Goal: Complete application form

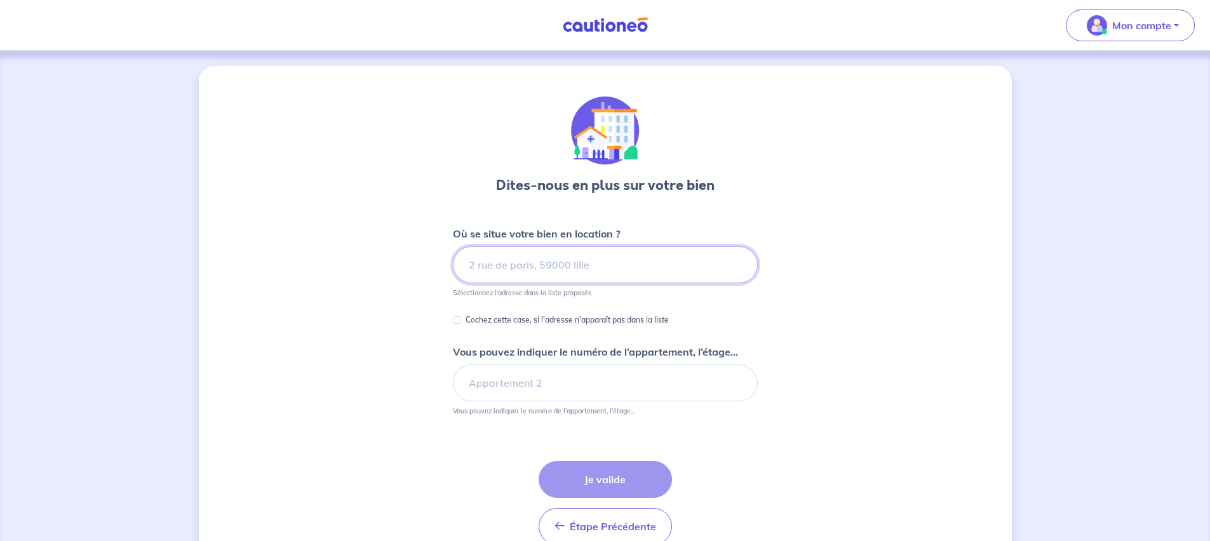
click at [547, 255] on input at bounding box center [605, 264] width 305 height 37
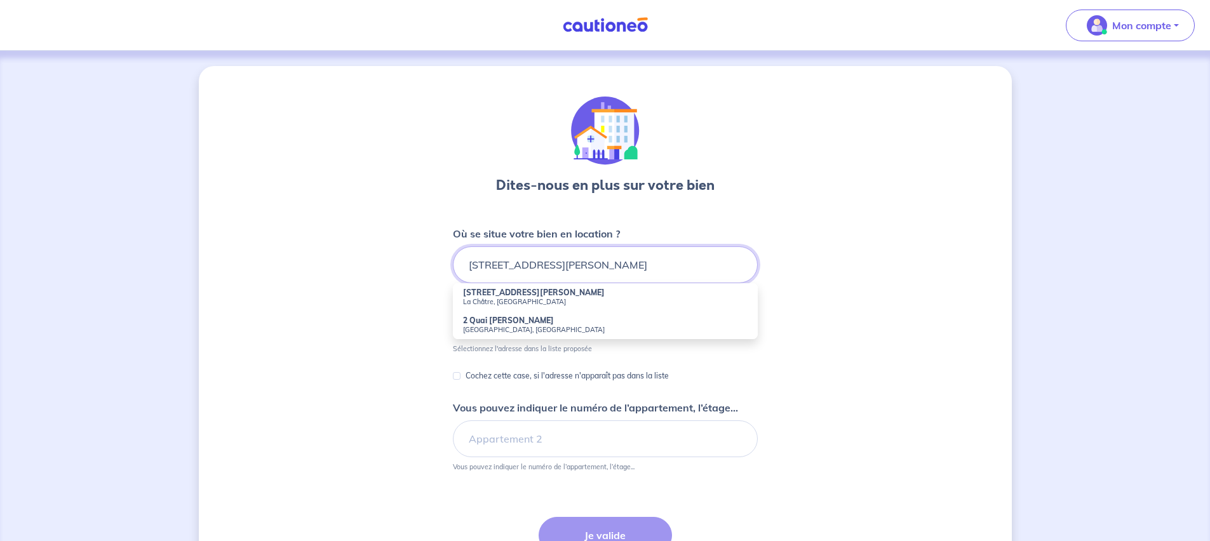
drag, startPoint x: 479, startPoint y: 263, endPoint x: 454, endPoint y: 263, distance: 25.4
click at [454, 263] on input "[STREET_ADDRESS][PERSON_NAME]" at bounding box center [605, 264] width 305 height 37
click at [578, 264] on input "rue [PERSON_NAME]" at bounding box center [605, 264] width 305 height 37
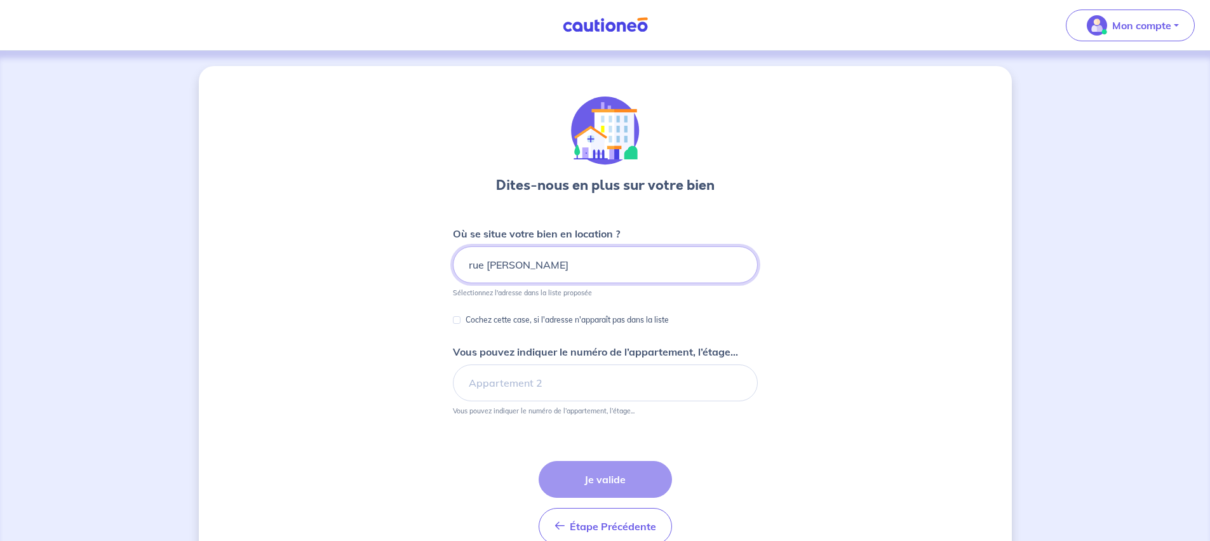
type input "rue [PERSON_NAME]"
click at [606, 318] on p "Cochez cette case, si l'adresse n'apparaît pas dans la liste" at bounding box center [566, 319] width 203 height 15
click at [460, 318] on input "Cochez cette case, si l'adresse n'apparaît pas dans la liste" at bounding box center [457, 320] width 8 height 8
checkbox input "true"
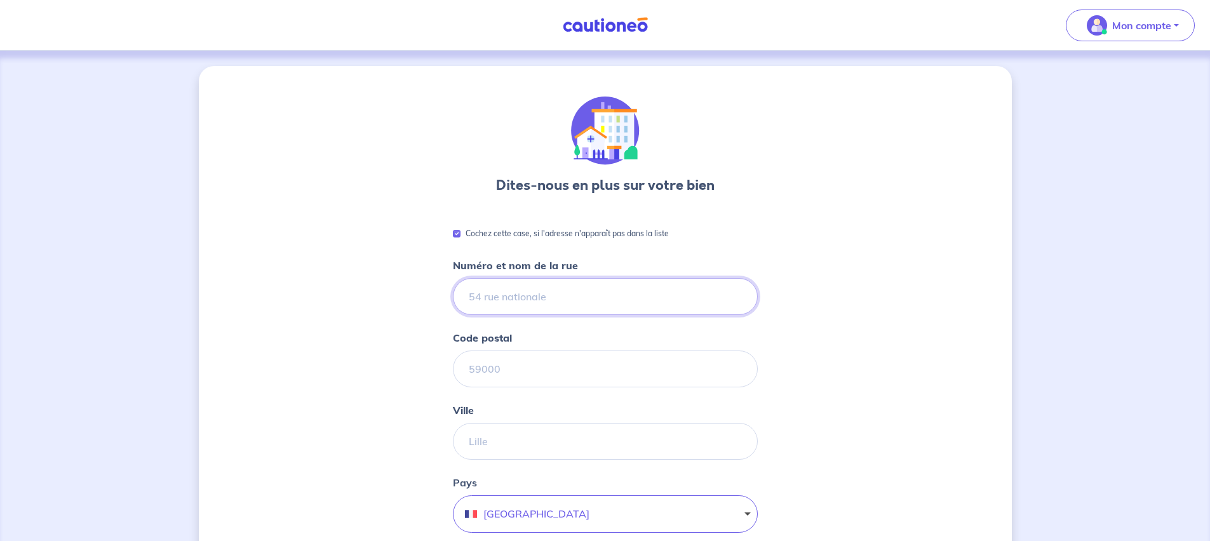
click at [545, 294] on input "Numéro et nom de la rue" at bounding box center [605, 296] width 305 height 37
drag, startPoint x: 503, startPoint y: 296, endPoint x: 462, endPoint y: 295, distance: 41.3
click at [462, 295] on input "4" at bounding box center [605, 296] width 305 height 37
type input "r"
click at [464, 295] on input "Rue Ge" at bounding box center [605, 296] width 305 height 37
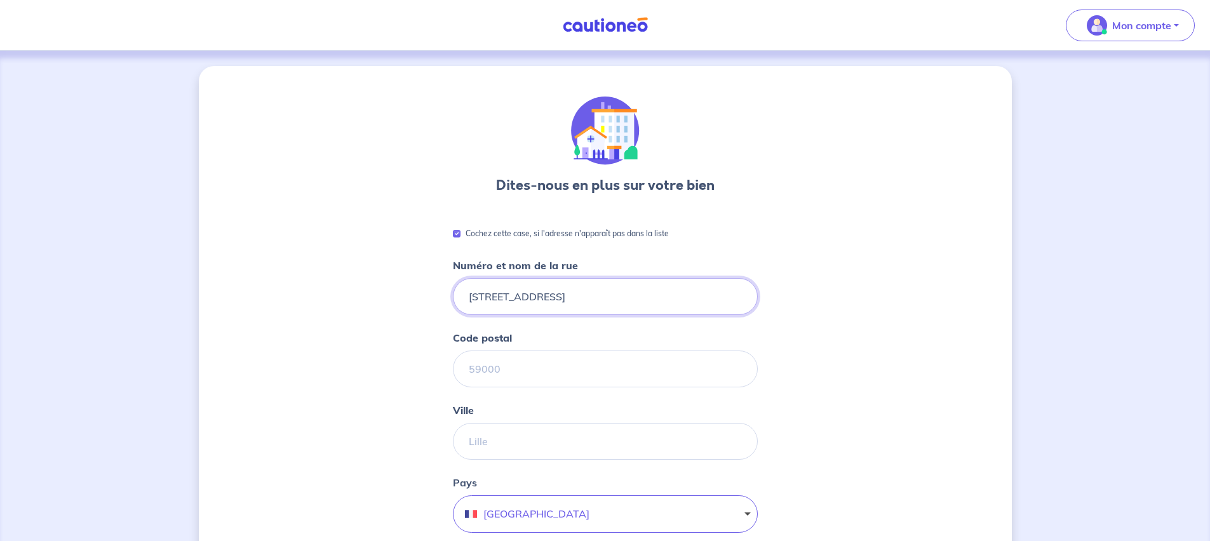
click at [563, 303] on input "[STREET_ADDRESS]" at bounding box center [605, 296] width 305 height 37
type input "[STREET_ADDRESS][PERSON_NAME]"
click at [565, 368] on input "Code postal" at bounding box center [605, 369] width 305 height 37
type input "97200"
click at [560, 434] on input "Ville" at bounding box center [605, 441] width 305 height 37
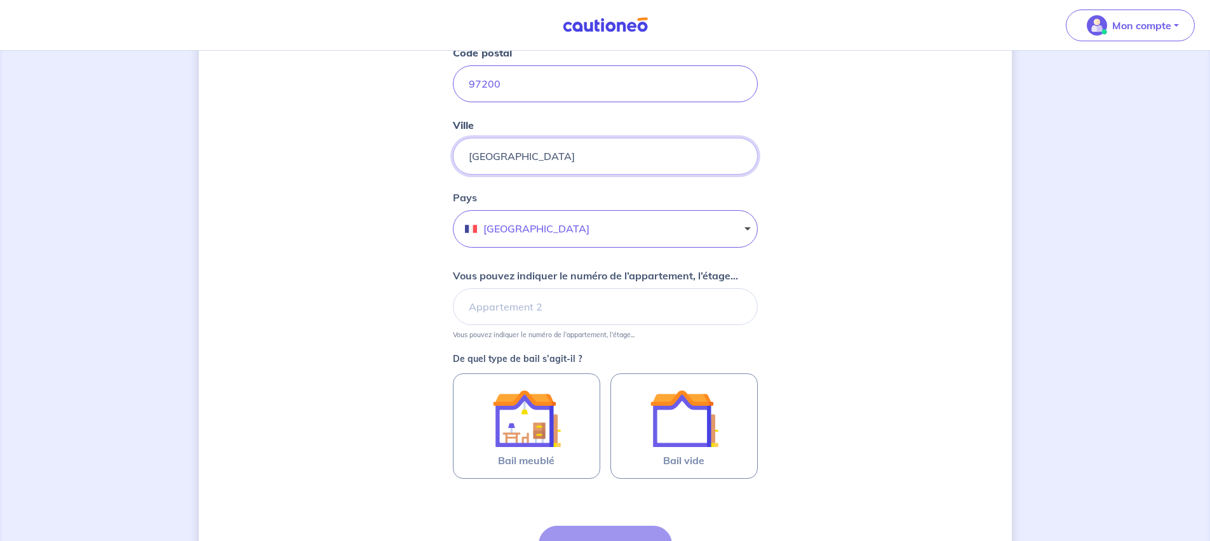
scroll to position [415, 0]
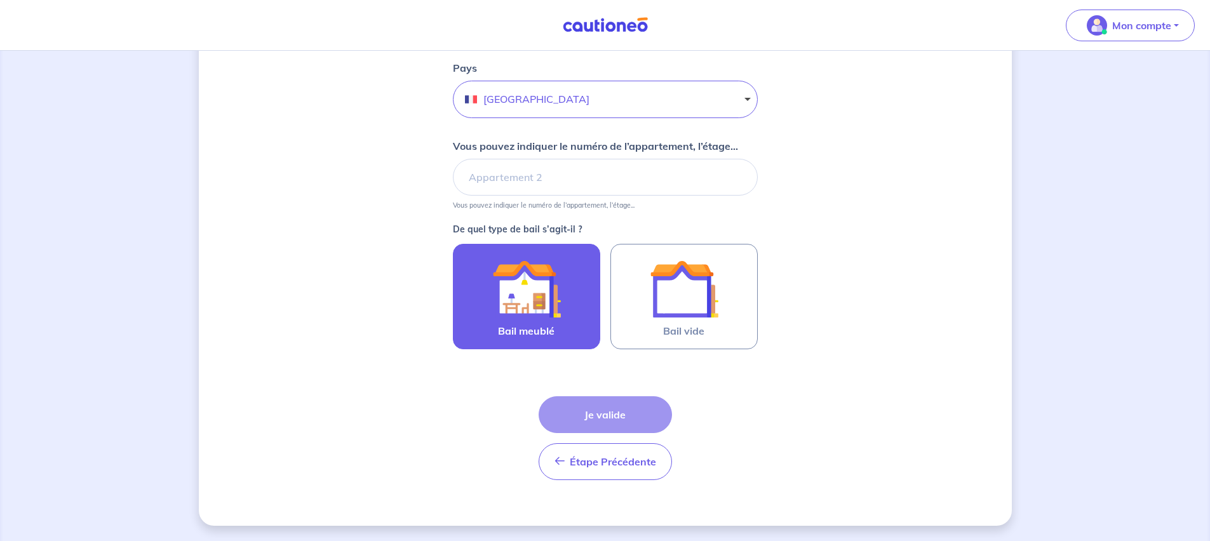
type input "[GEOGRAPHIC_DATA]"
click at [532, 304] on img at bounding box center [526, 289] width 69 height 69
click at [0, 0] on input "Bail meublé" at bounding box center [0, 0] width 0 height 0
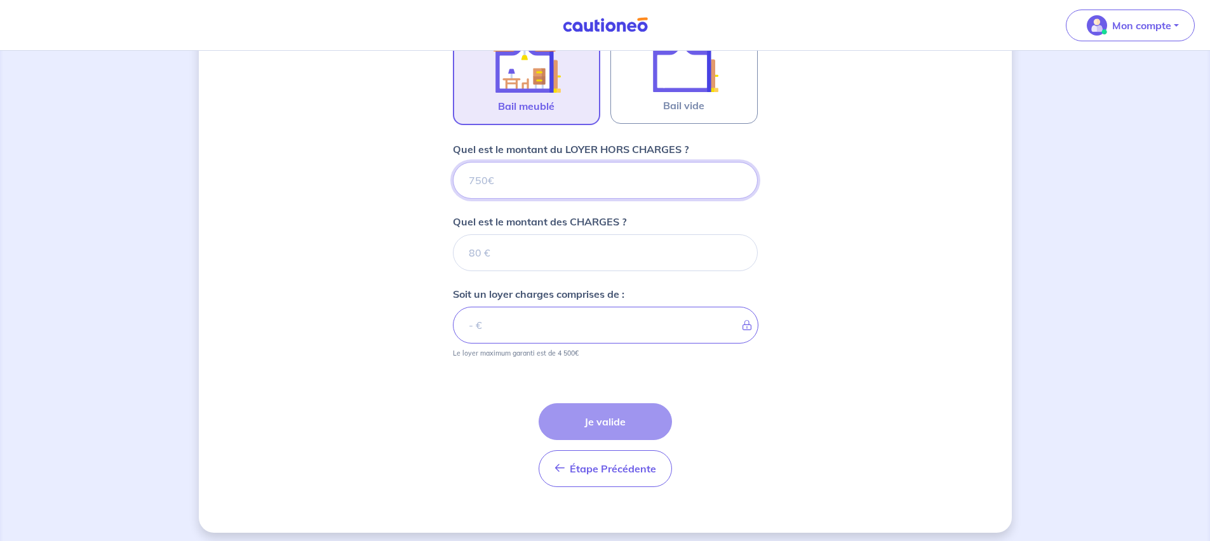
scroll to position [647, 0]
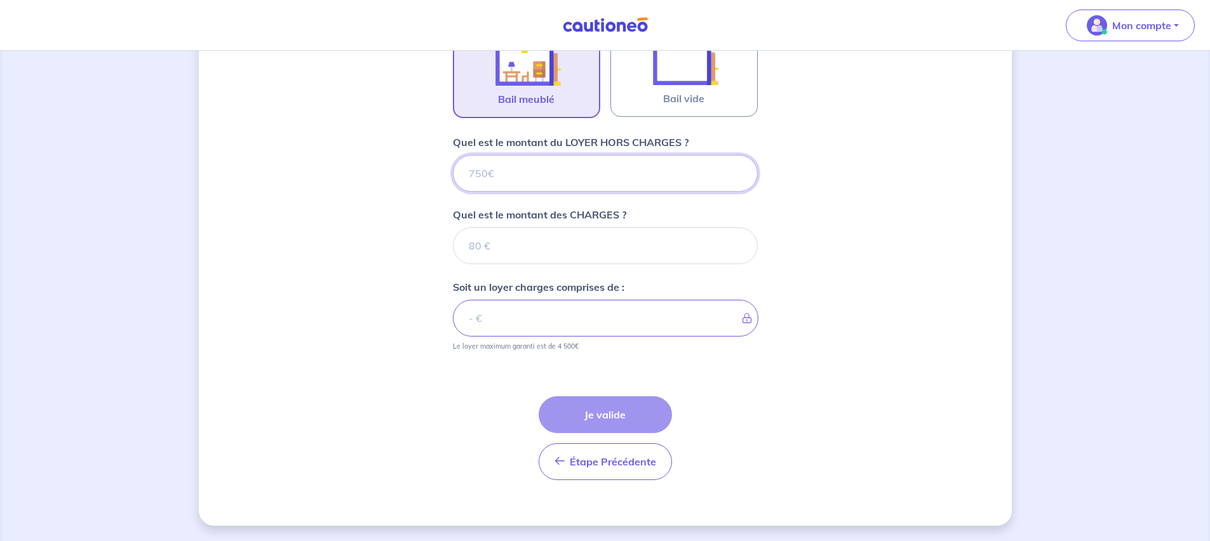
type input "1"
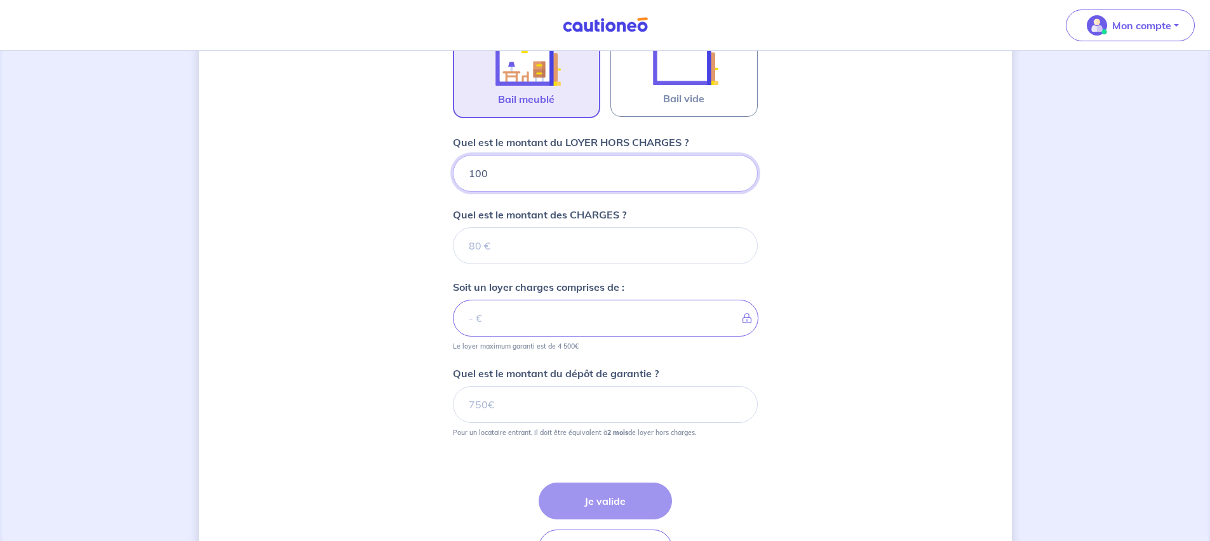
type input "1000"
click at [621, 239] on input "Quel est le montant des CHARGES ?" at bounding box center [605, 245] width 305 height 37
type input "180"
type input "1180"
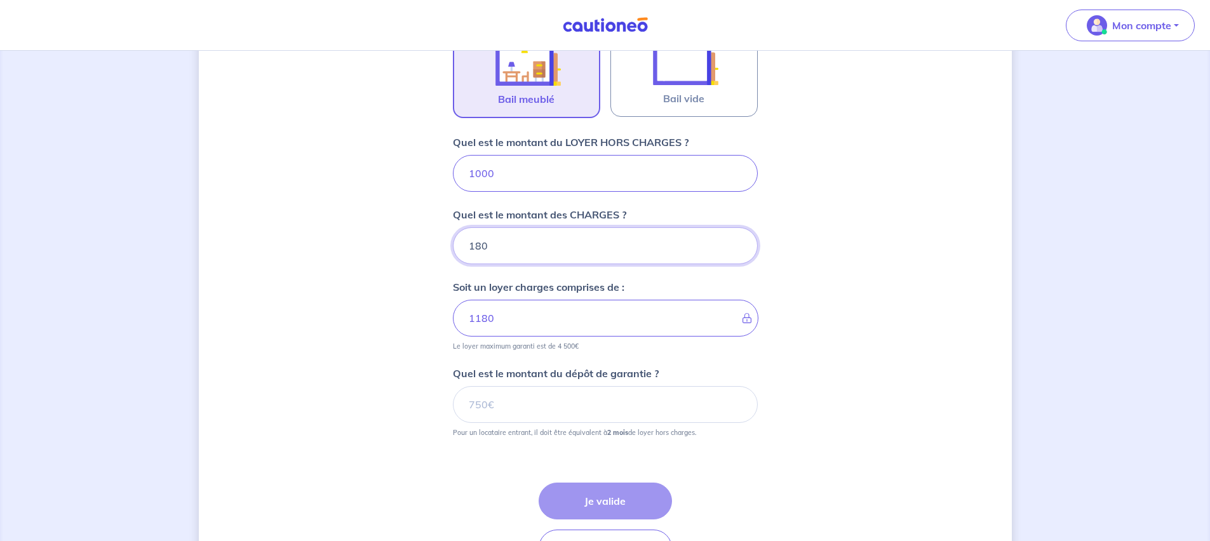
type input "180"
drag, startPoint x: 493, startPoint y: 177, endPoint x: 476, endPoint y: 173, distance: 18.1
click at [476, 173] on input "1000" at bounding box center [605, 173] width 305 height 37
type input "10"
type input "190"
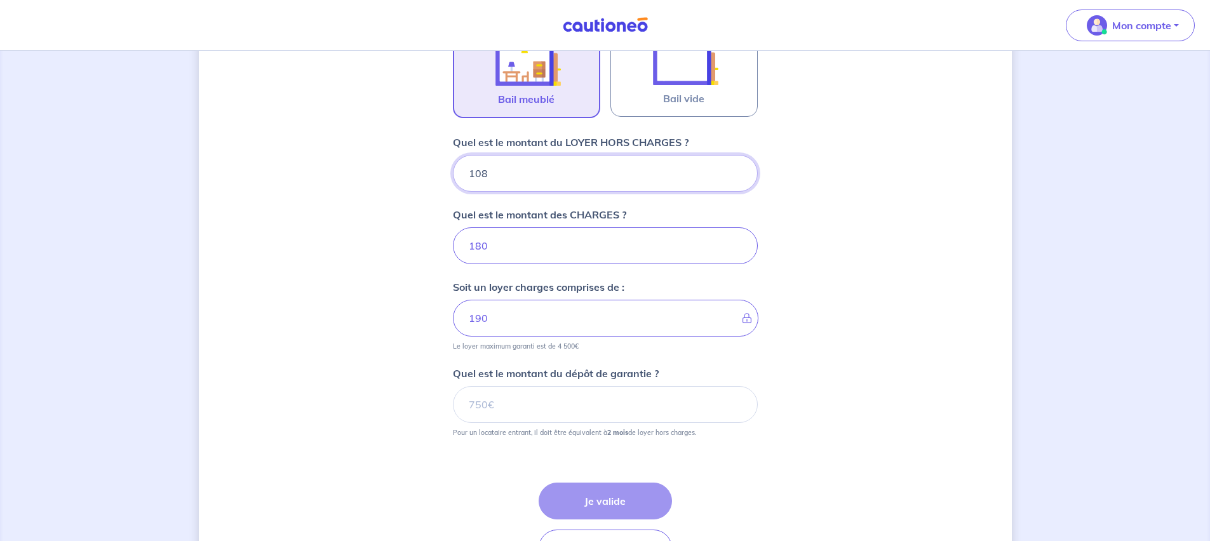
type input "1080"
type input "1260"
type input "1080"
click at [472, 247] on input "180" at bounding box center [605, 245] width 305 height 37
type input "100"
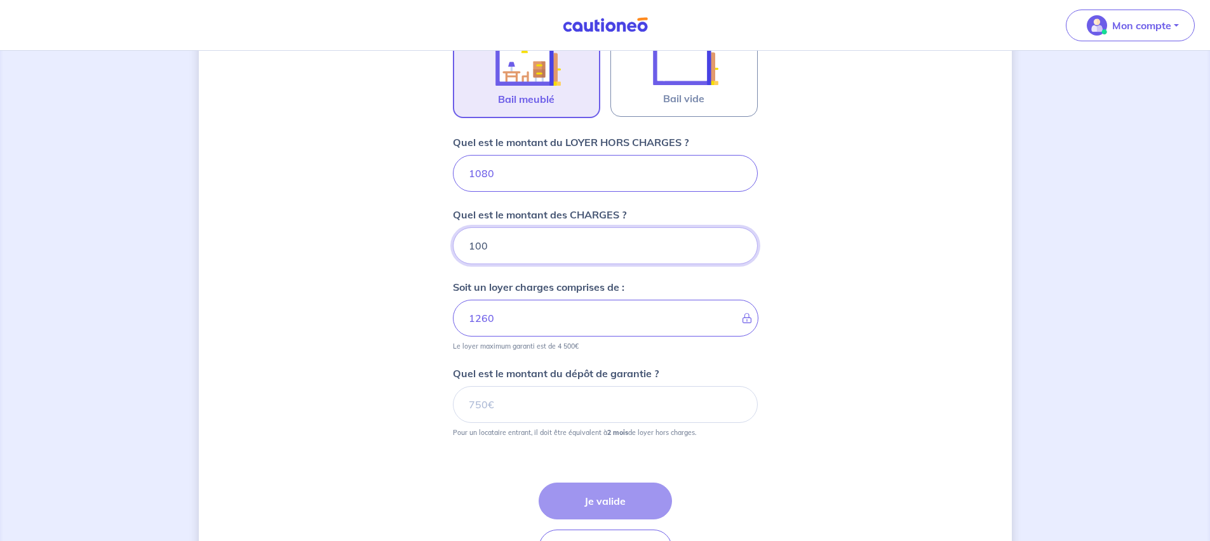
type input "1180"
type input "100"
click at [436, 272] on div "Dites-nous en plus sur votre bien Cochez cette case, si l'adresse n'apparaît pa…" at bounding box center [605, 15] width 813 height 1193
click at [558, 410] on input "Quel est le montant du dépôt de garantie ?" at bounding box center [605, 404] width 305 height 37
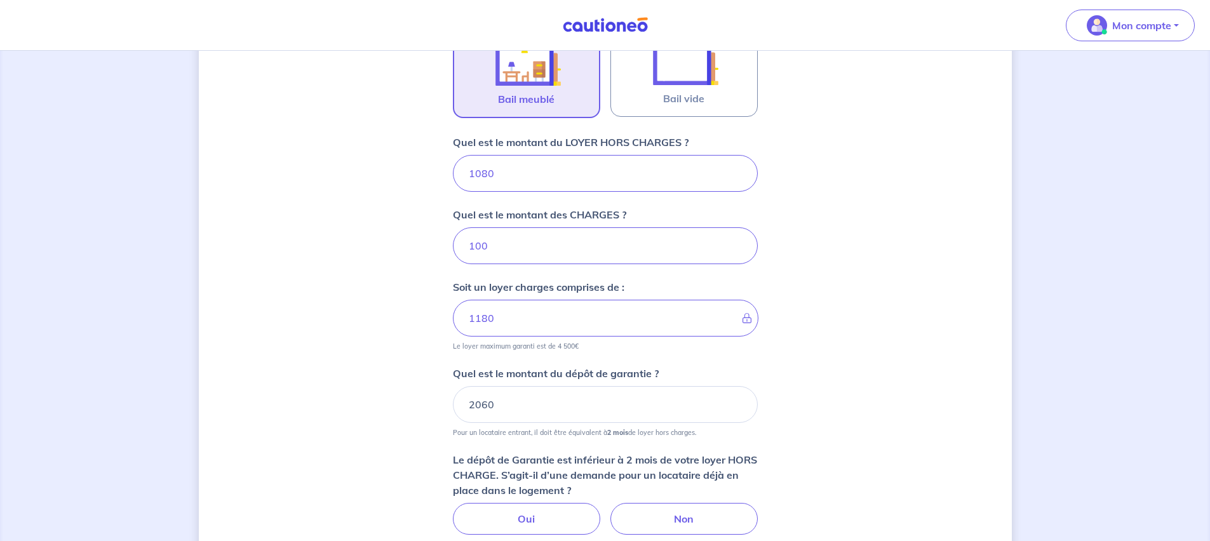
click at [417, 439] on div "Dites-nous en plus sur votre bien Cochez cette case, si l'adresse n'apparaît pa…" at bounding box center [605, 64] width 813 height 1291
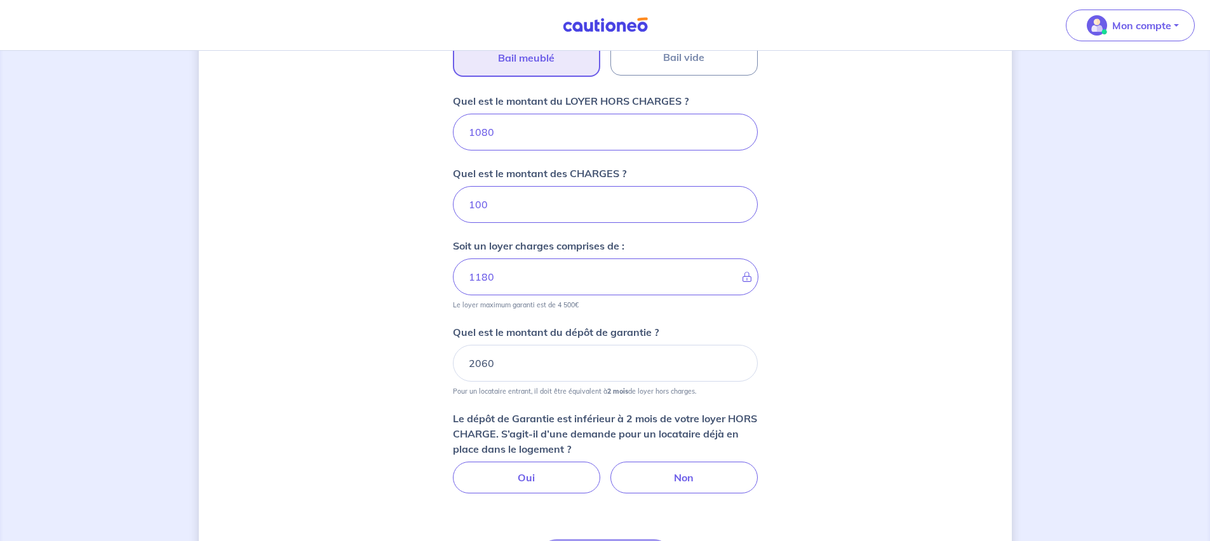
scroll to position [701, 0]
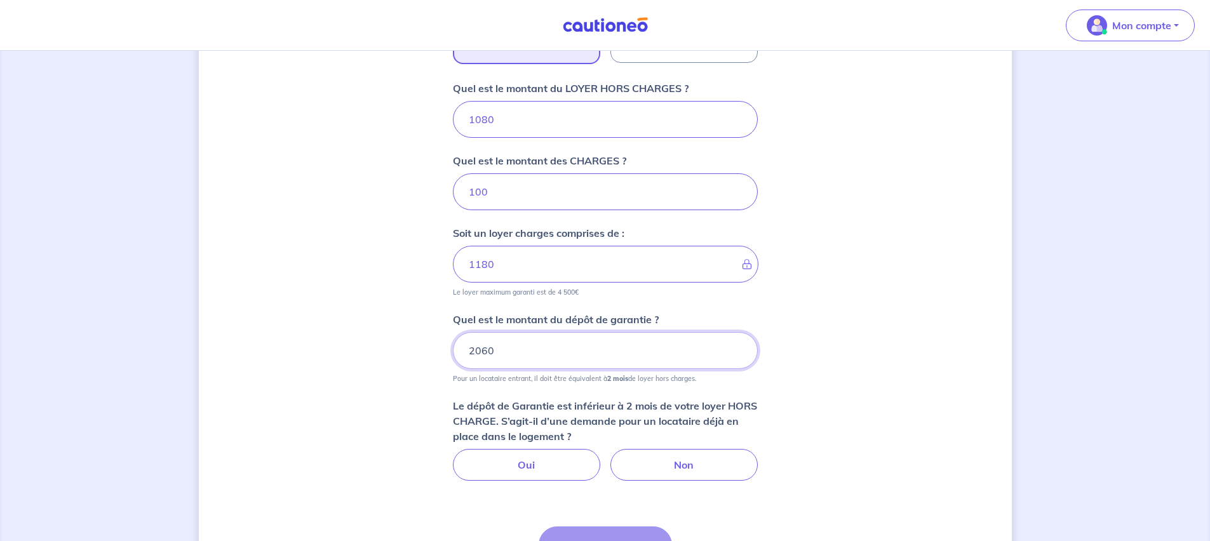
drag, startPoint x: 494, startPoint y: 353, endPoint x: 465, endPoint y: 349, distance: 29.5
click at [465, 349] on input "2060" at bounding box center [605, 350] width 305 height 37
type input "1"
drag, startPoint x: 494, startPoint y: 349, endPoint x: 477, endPoint y: 349, distance: 17.1
click at [477, 349] on input "2060" at bounding box center [605, 350] width 305 height 37
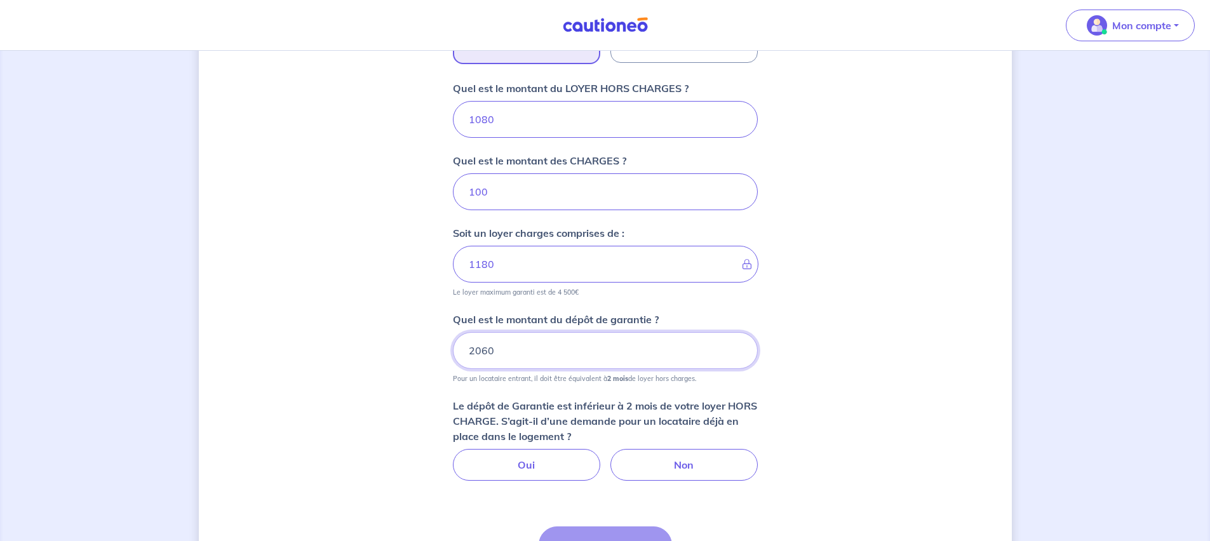
click at [477, 349] on input "2060" at bounding box center [605, 350] width 305 height 37
click at [475, 351] on input "2060" at bounding box center [605, 350] width 305 height 37
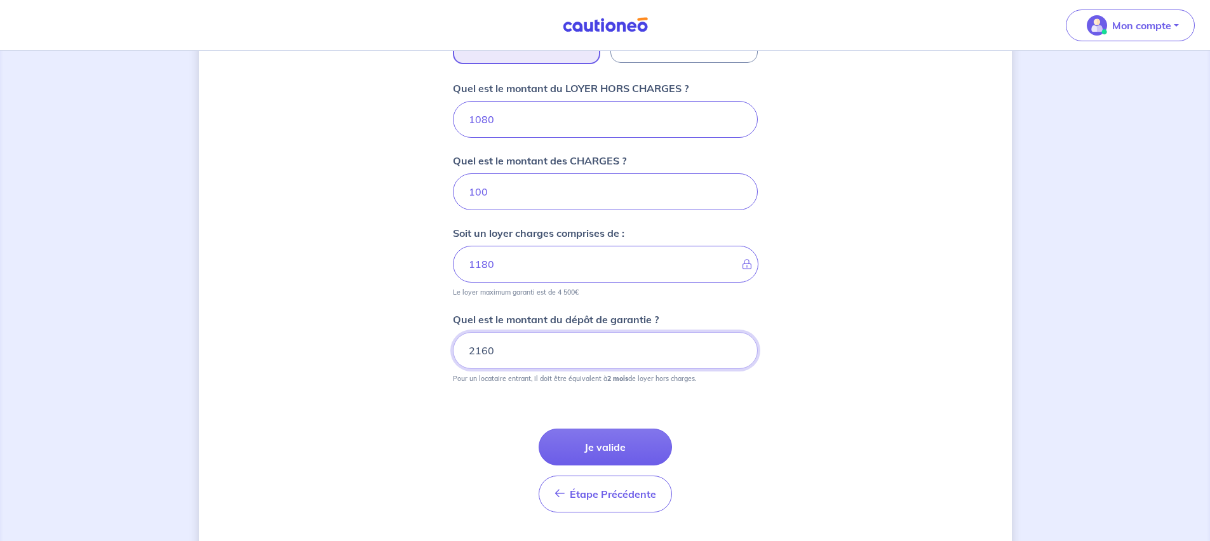
type input "2160"
click at [486, 400] on div "Étape Précédente Précédent Je valide Je valide" at bounding box center [605, 455] width 305 height 114
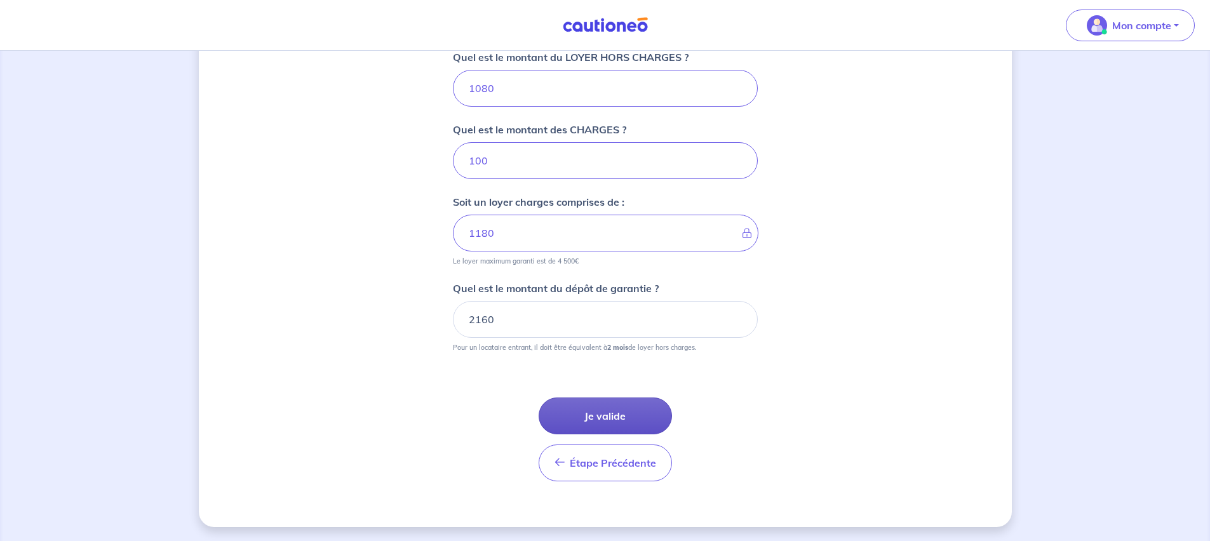
scroll to position [733, 0]
click at [616, 410] on button "Je valide" at bounding box center [604, 414] width 133 height 37
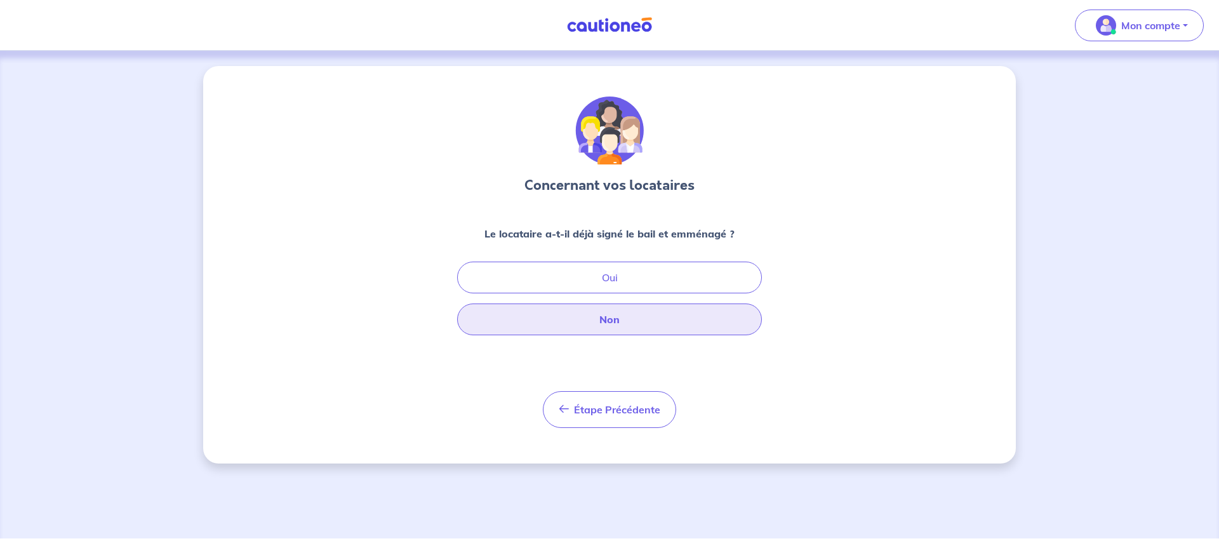
click at [632, 318] on button "Non" at bounding box center [609, 320] width 305 height 32
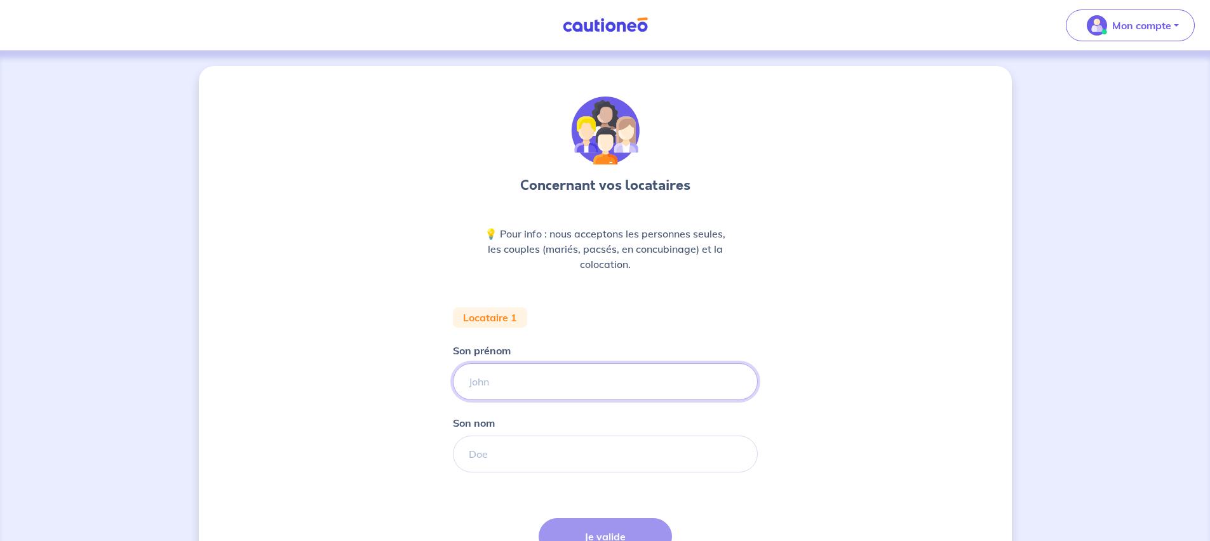
click at [537, 375] on input "Son prénom" at bounding box center [605, 381] width 305 height 37
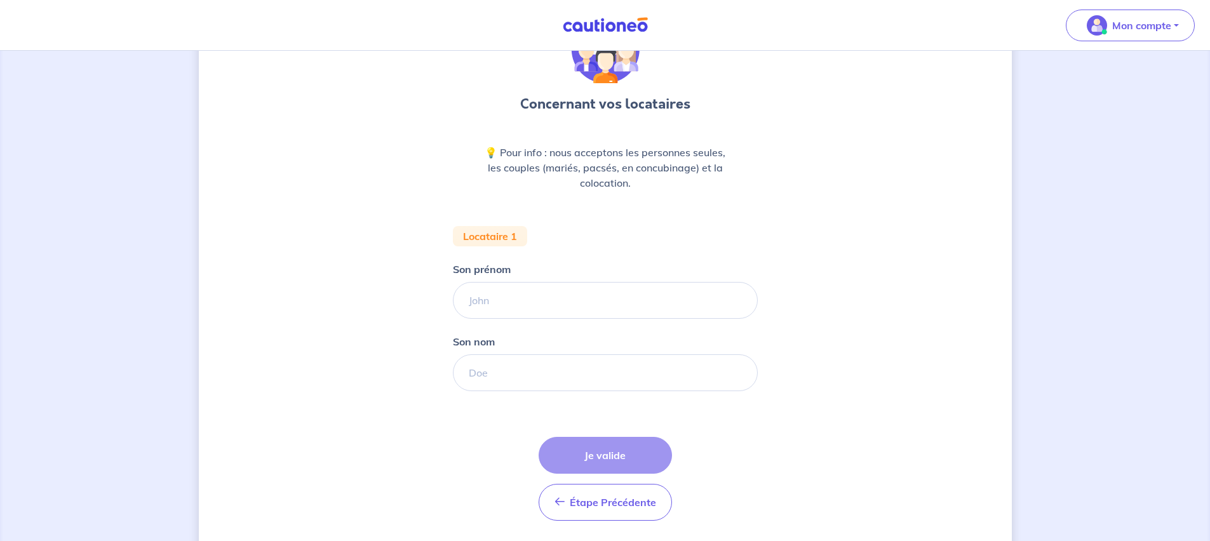
scroll to position [122, 0]
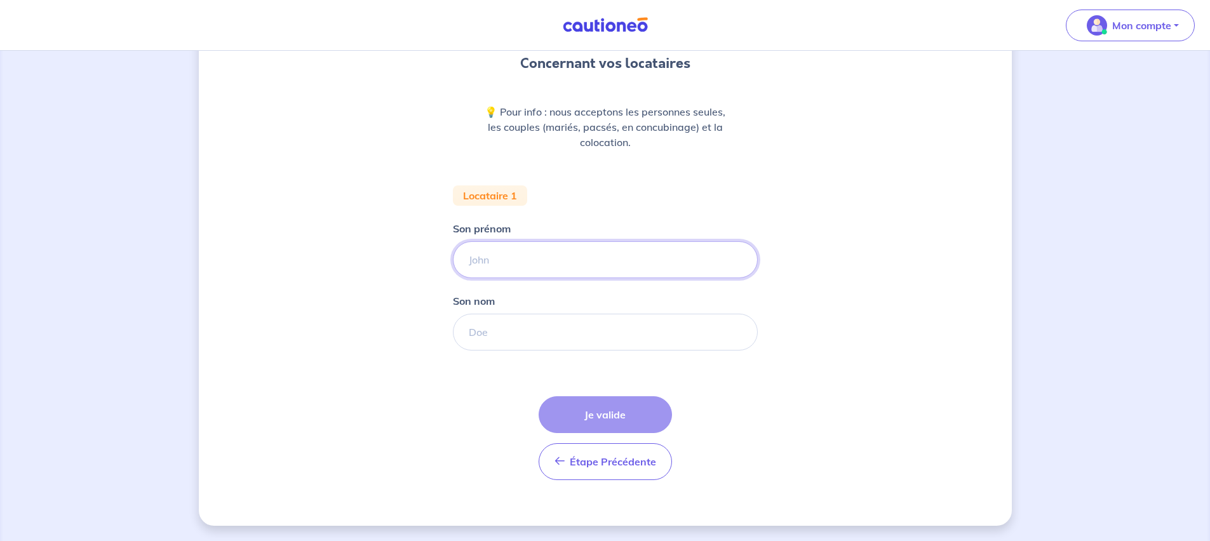
click at [505, 258] on input "Son prénom" at bounding box center [605, 259] width 305 height 37
click at [612, 459] on span "Étape Précédente" at bounding box center [613, 461] width 86 height 13
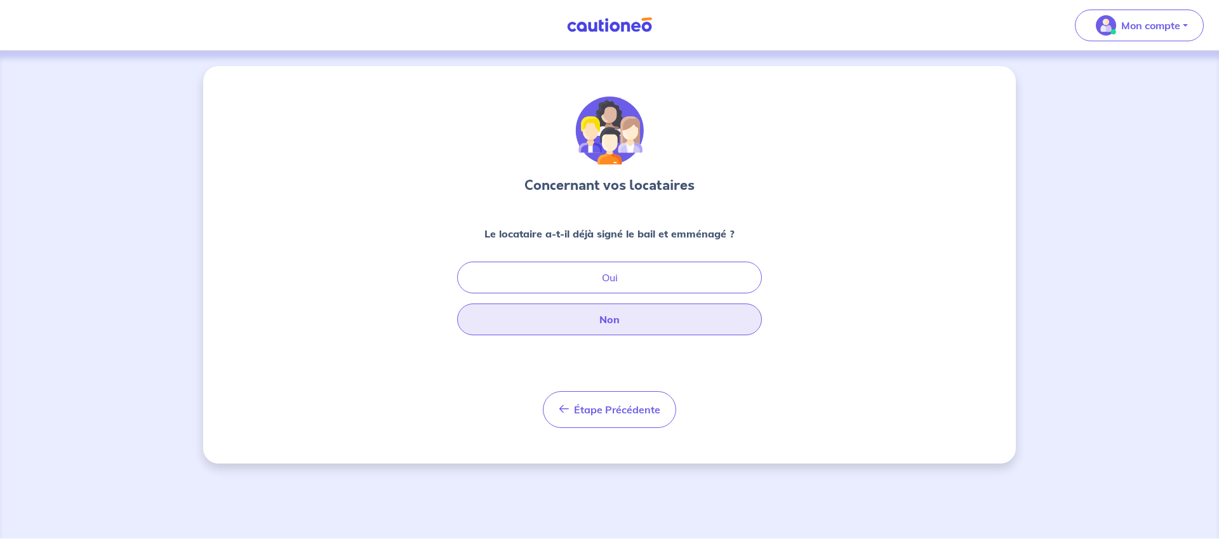
click at [654, 323] on button "Non" at bounding box center [609, 320] width 305 height 32
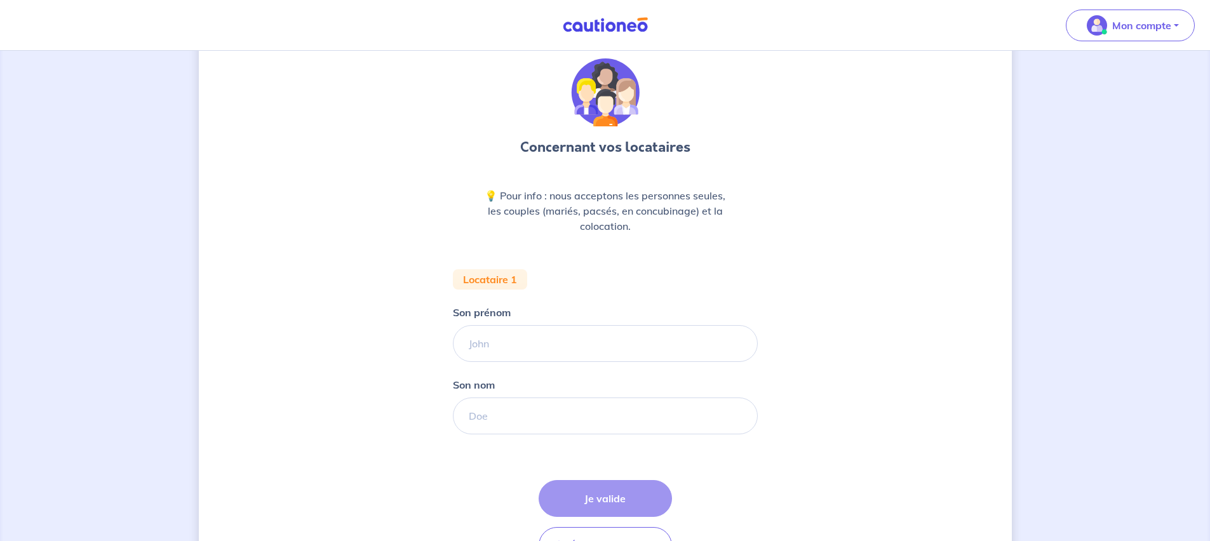
scroll to position [107, 0]
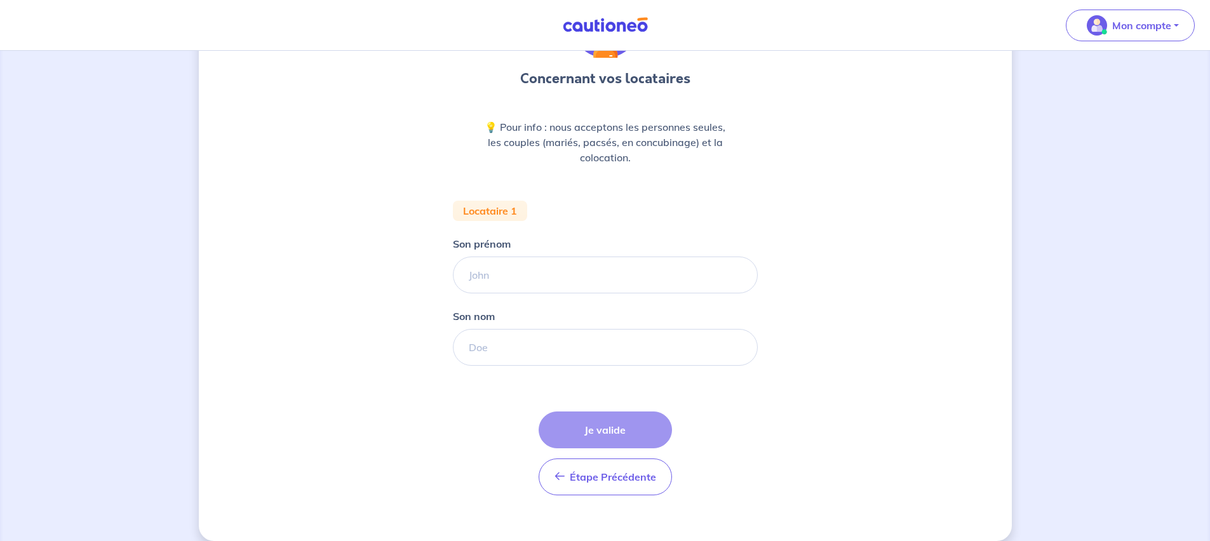
click at [598, 250] on div "Son prénom" at bounding box center [605, 264] width 305 height 57
click at [592, 275] on input "Son prénom" at bounding box center [605, 275] width 305 height 37
type input "[PERSON_NAME]"
click at [541, 355] on input "Son nom" at bounding box center [605, 347] width 305 height 37
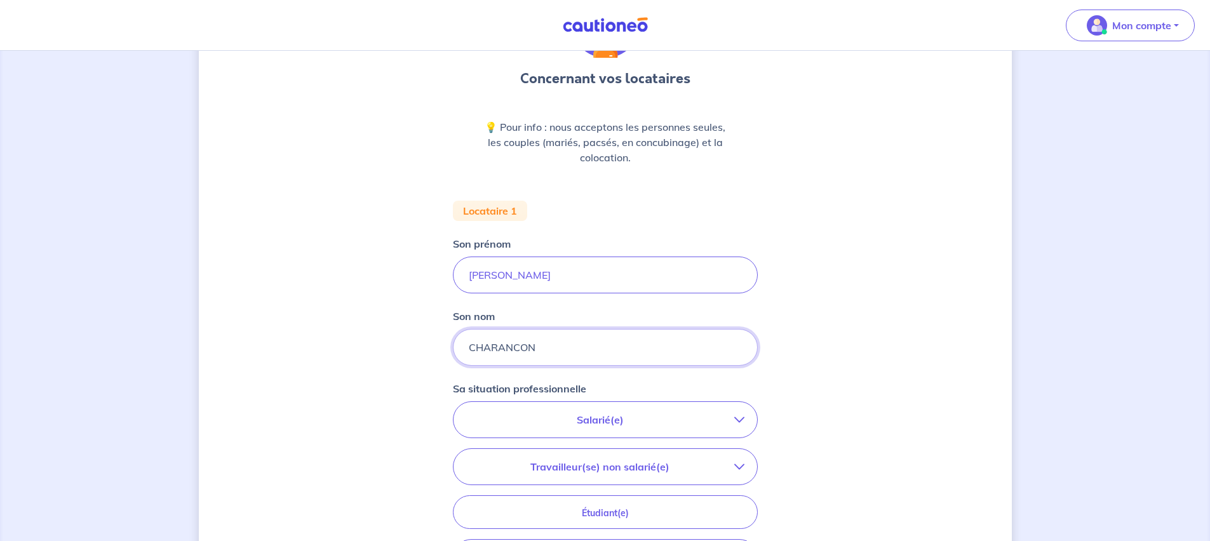
drag, startPoint x: 542, startPoint y: 342, endPoint x: 498, endPoint y: 342, distance: 44.5
click at [498, 342] on input "CHARANCON" at bounding box center [605, 347] width 305 height 37
type input "CHA"
click at [888, 371] on div "Concernant vos locataires 💡 Pour info : nous acceptons les personnes seules, le…" at bounding box center [605, 360] width 813 height 802
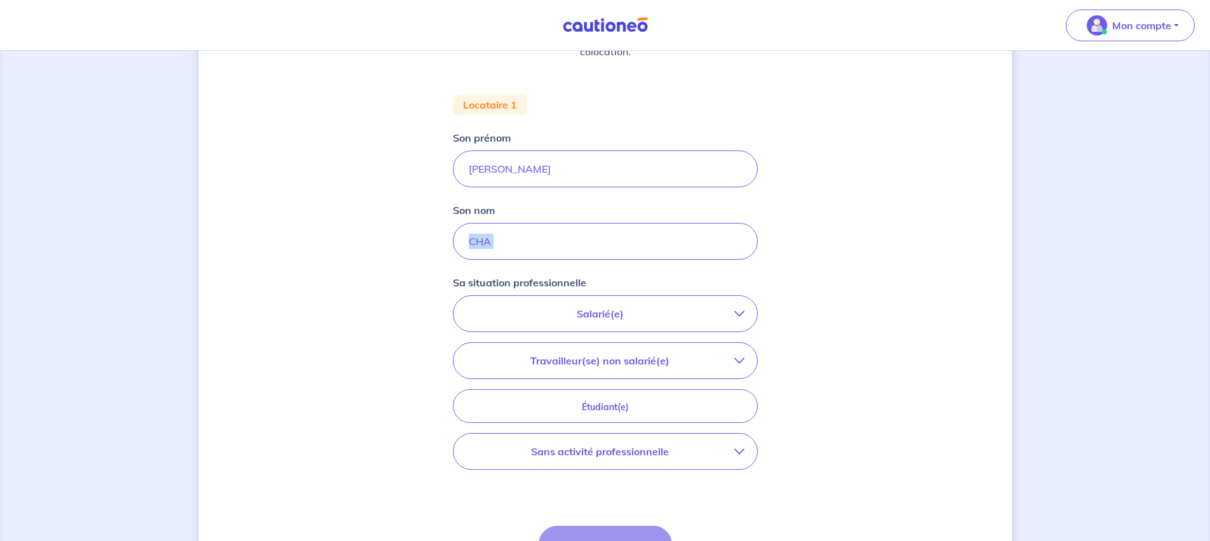
scroll to position [214, 0]
click at [635, 366] on p "Travailleur(se) non salarié(e)" at bounding box center [600, 359] width 268 height 15
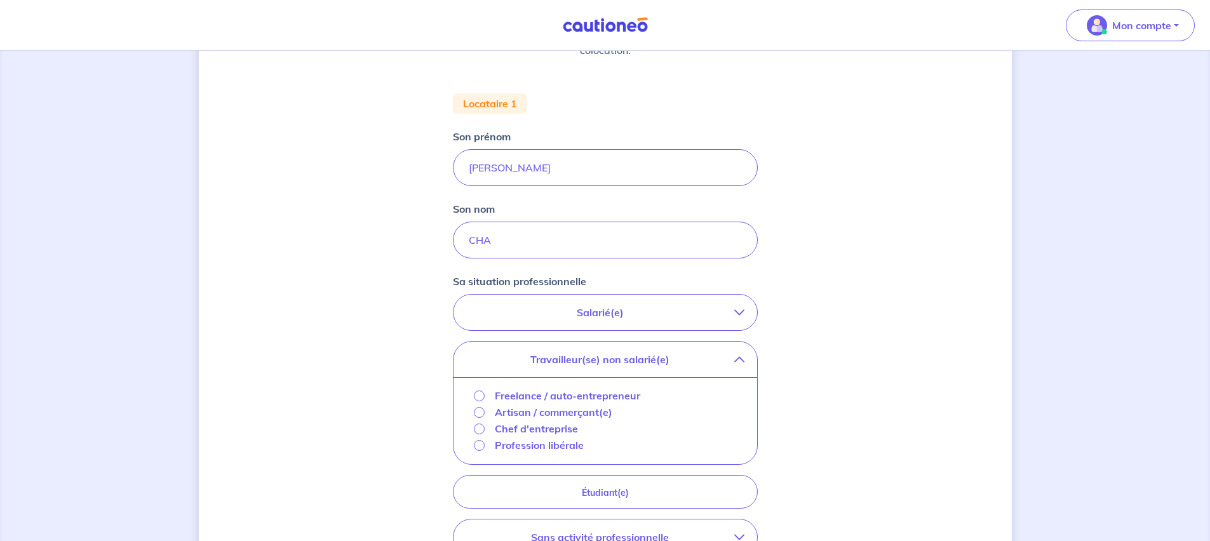
click at [559, 447] on p "Profession libérale" at bounding box center [539, 445] width 89 height 15
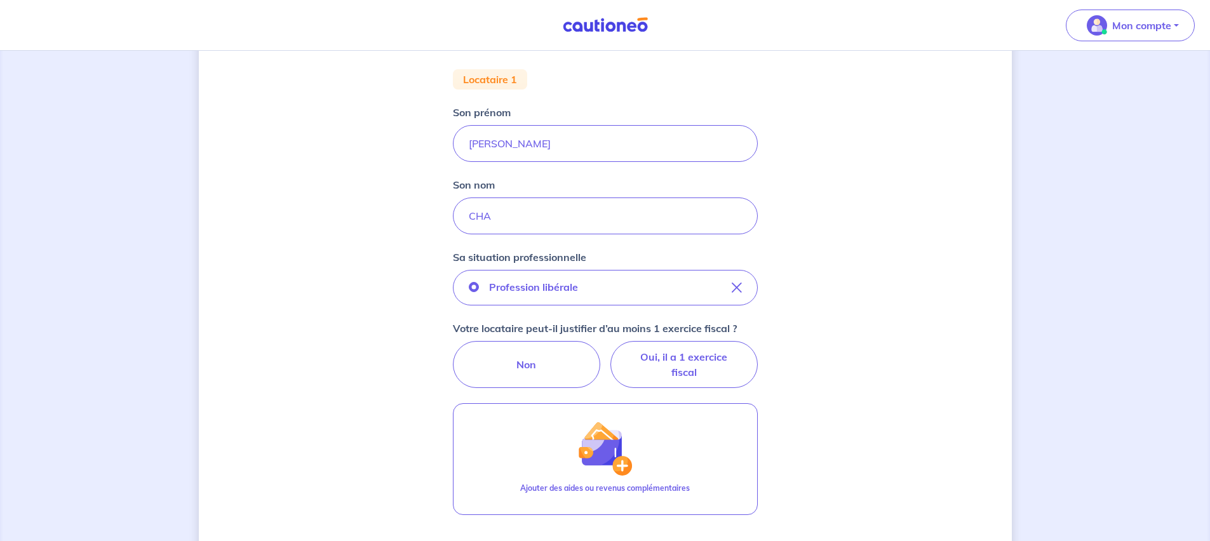
scroll to position [255, 0]
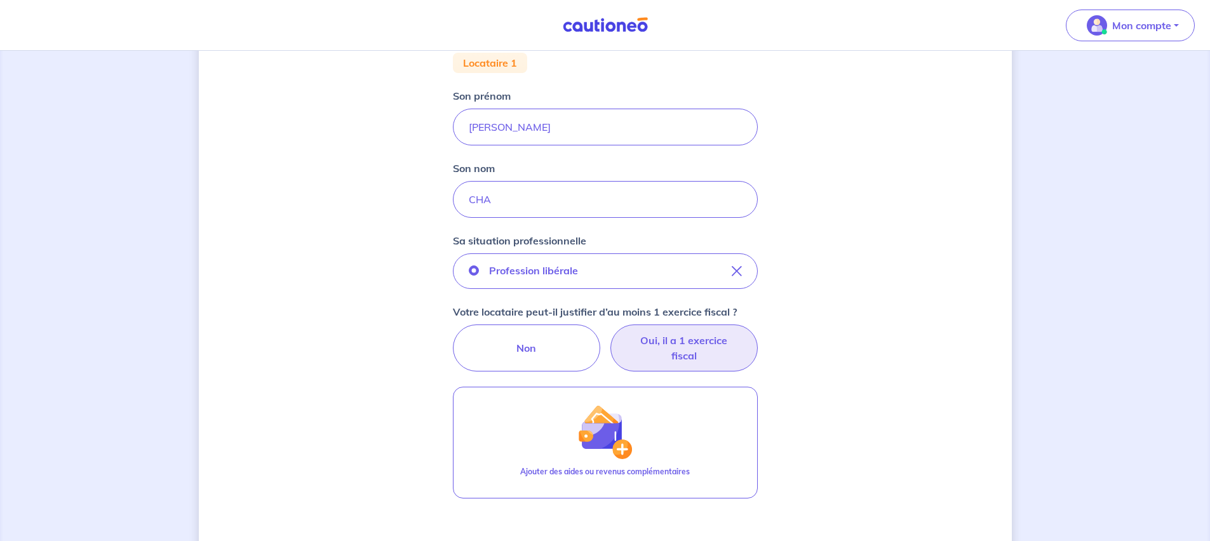
click at [667, 353] on label "Oui, il a 1 exercice fiscal" at bounding box center [683, 347] width 147 height 47
click at [609, 333] on input "Oui, il a 1 exercice fiscal" at bounding box center [605, 328] width 8 height 8
radio input "true"
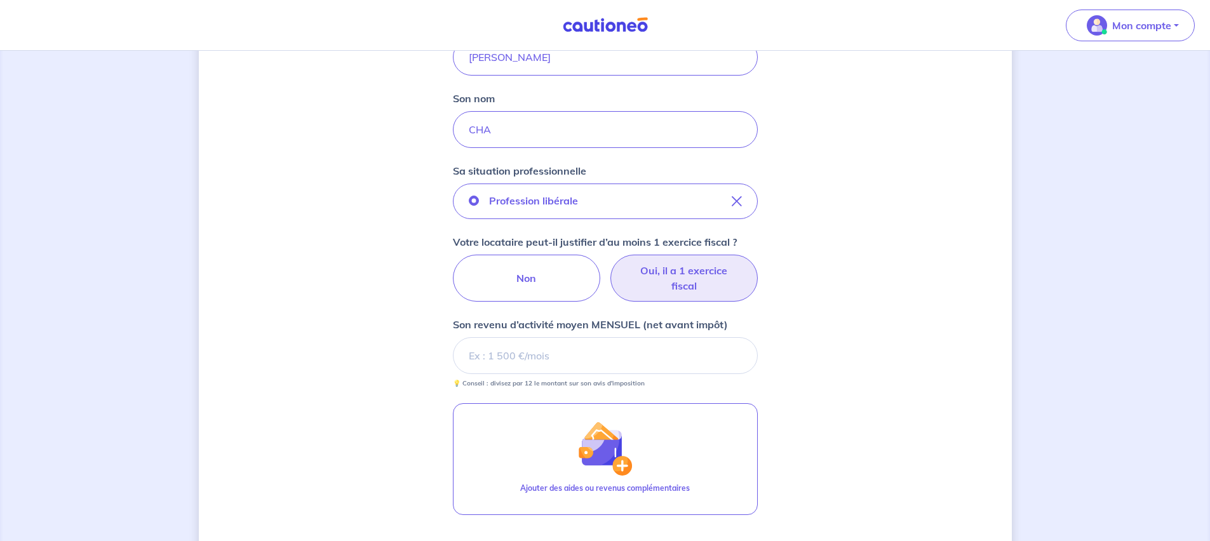
scroll to position [332, 0]
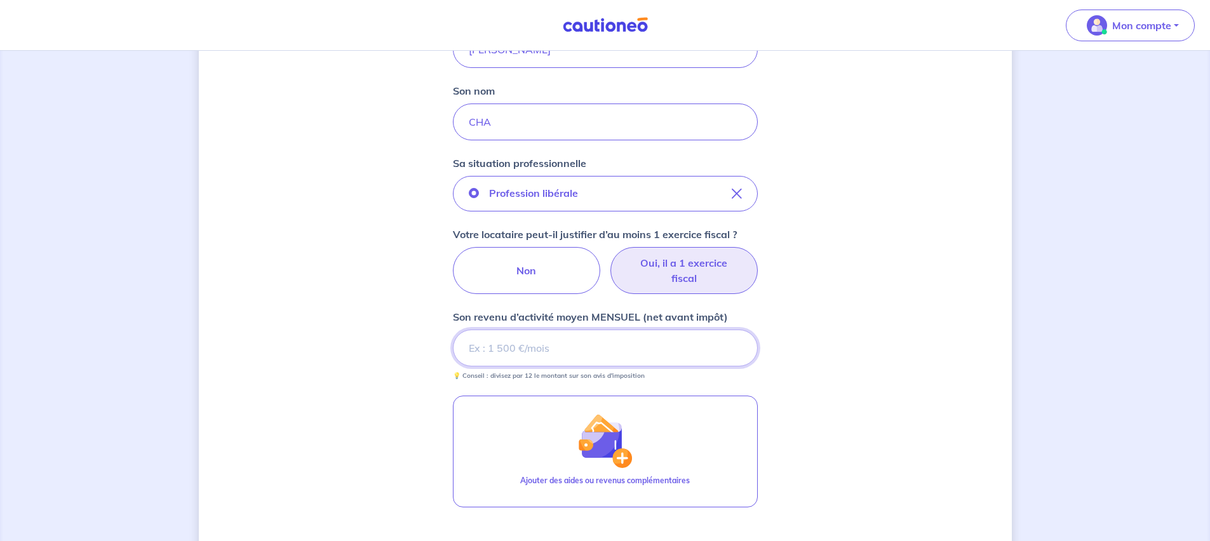
click at [625, 356] on input "Son revenu d’activité moyen MENSUEL (net avant impôt)" at bounding box center [605, 348] width 305 height 37
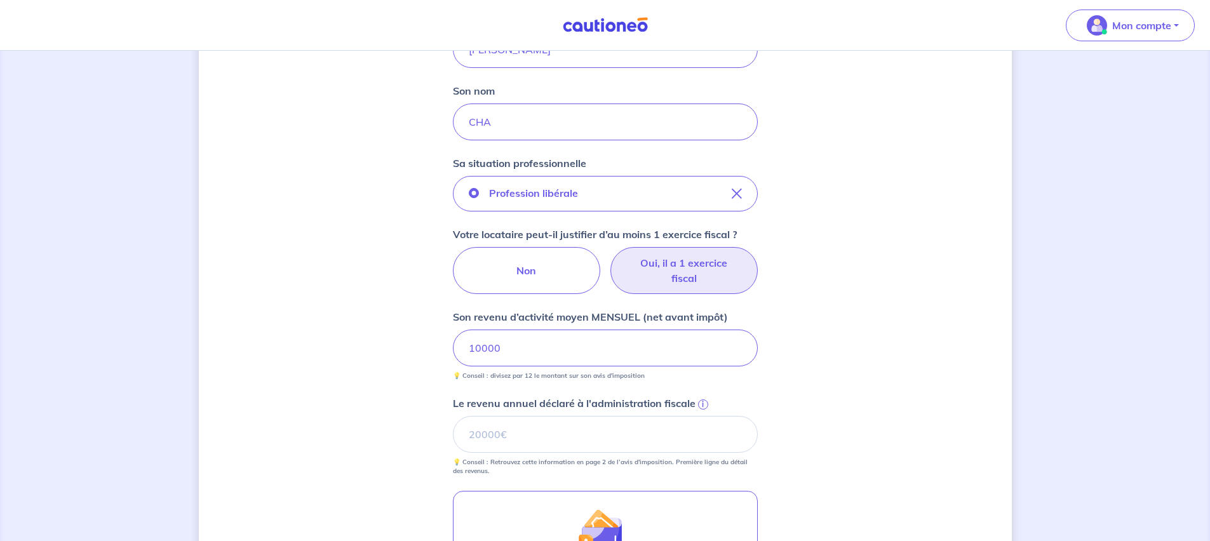
click at [757, 357] on div "10000" at bounding box center [605, 348] width 305 height 37
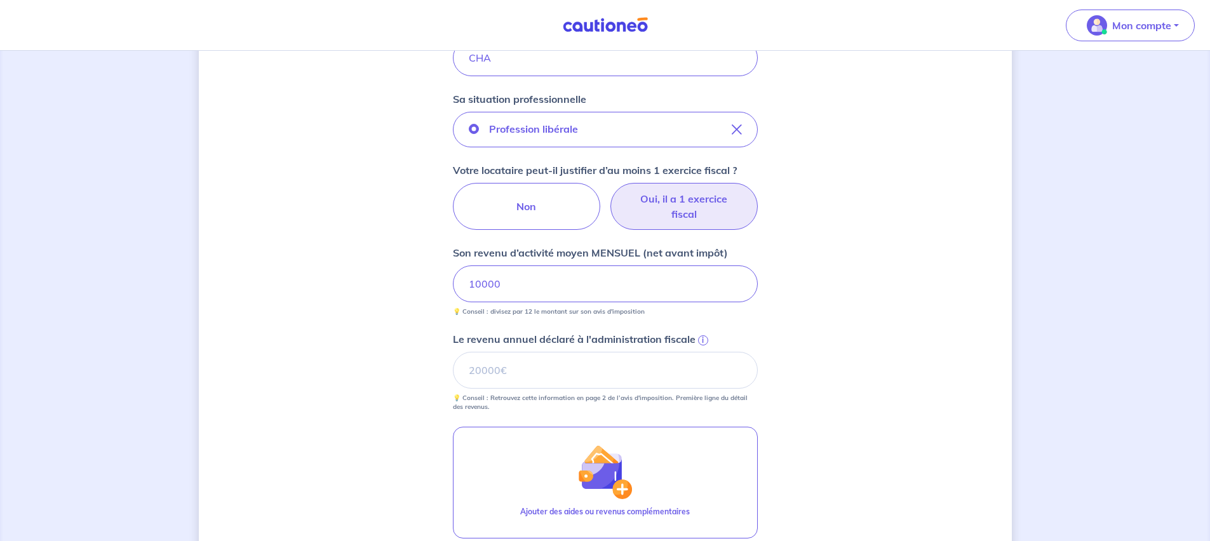
scroll to position [405, 0]
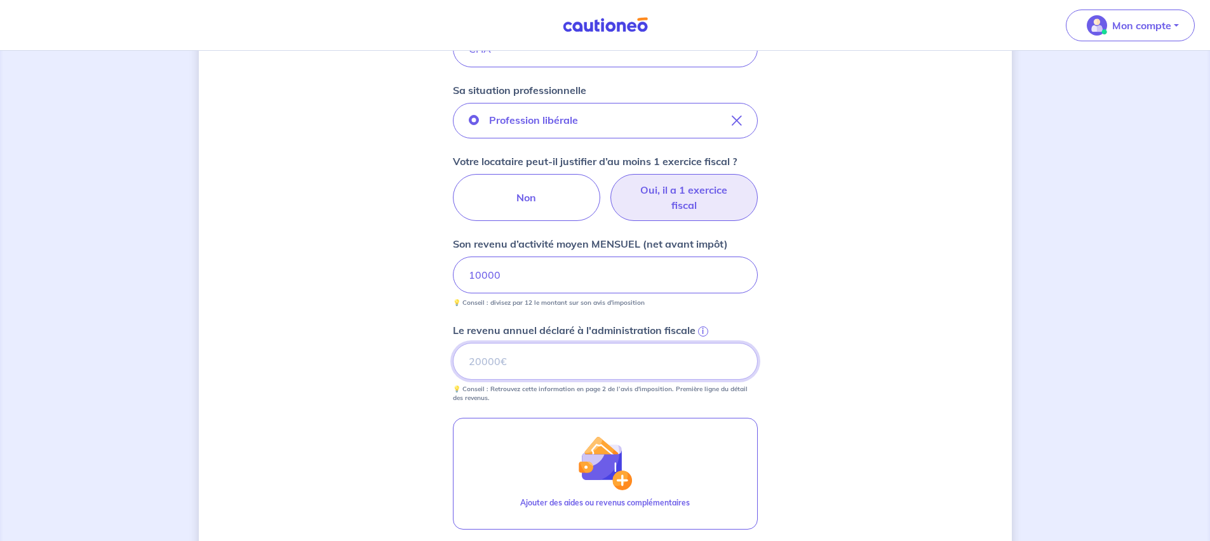
click at [516, 359] on input "Le revenu annuel déclaré à l'administration fiscale i" at bounding box center [605, 361] width 305 height 37
type input "150000"
click at [442, 378] on div "Concernant vos locataires 💡 Pour info : nous acceptons les personnes seules, le…" at bounding box center [605, 190] width 813 height 1059
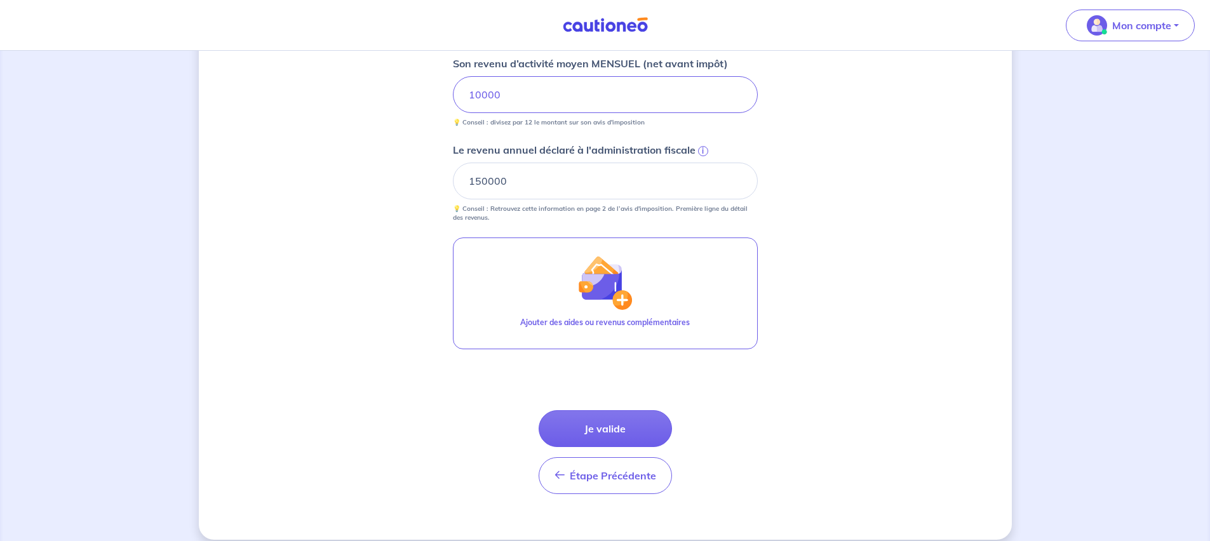
scroll to position [599, 0]
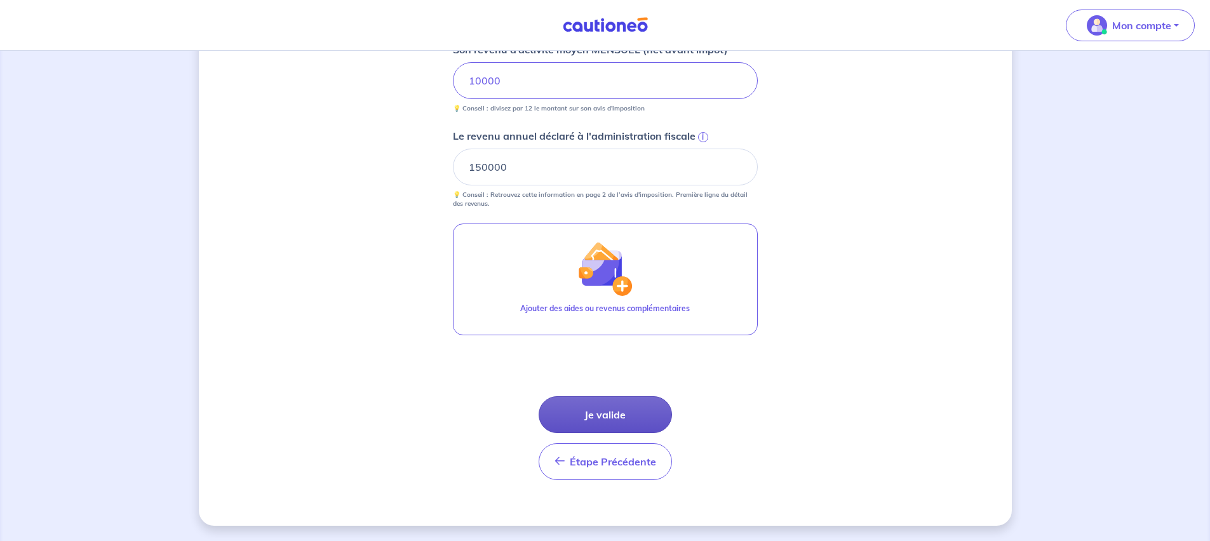
click at [598, 411] on button "Je valide" at bounding box center [604, 414] width 133 height 37
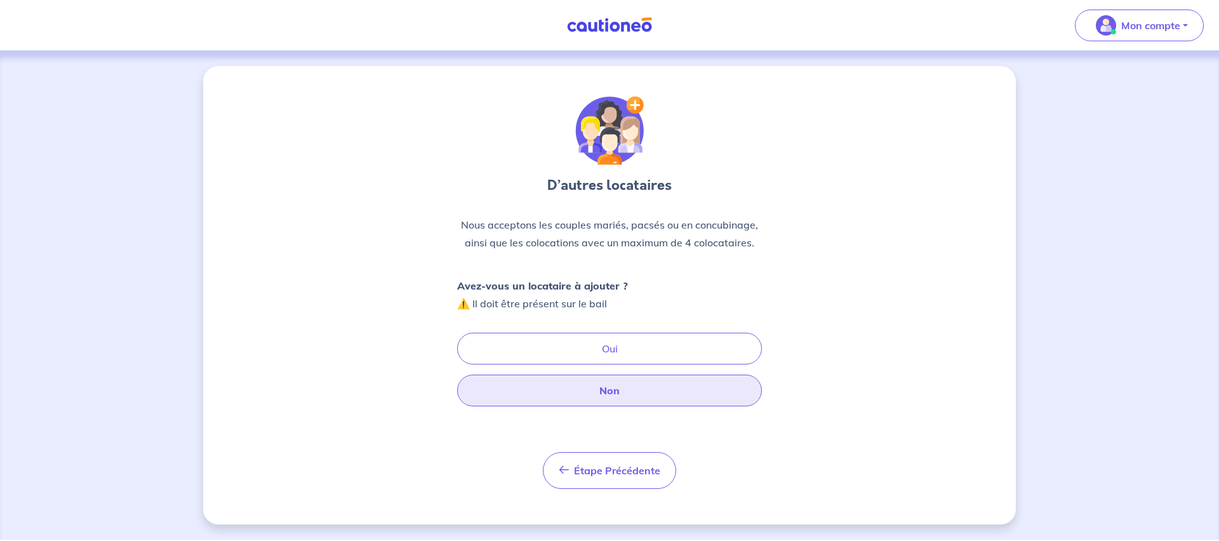
click at [619, 398] on button "Non" at bounding box center [609, 391] width 305 height 32
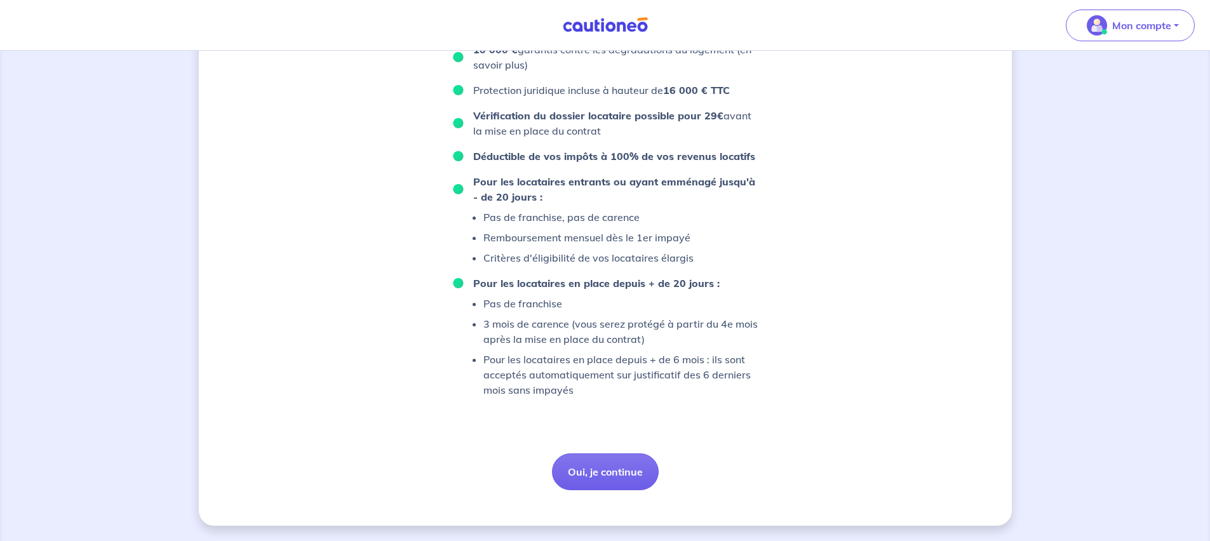
scroll to position [804, 0]
click at [616, 469] on button "Oui, je continue" at bounding box center [605, 471] width 107 height 37
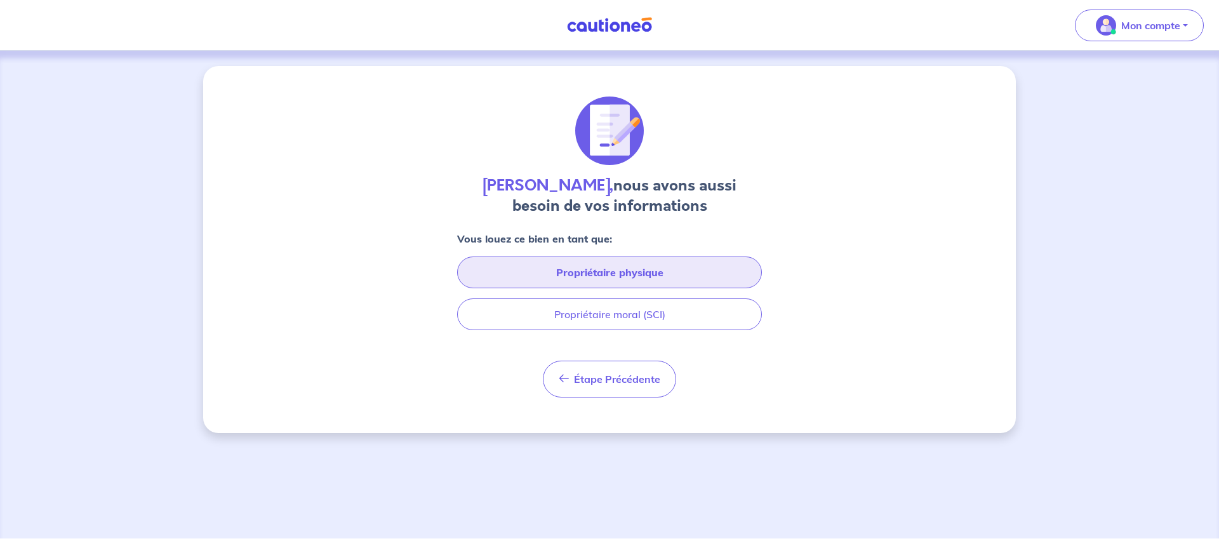
click at [669, 276] on button "Propriétaire physique" at bounding box center [609, 273] width 305 height 32
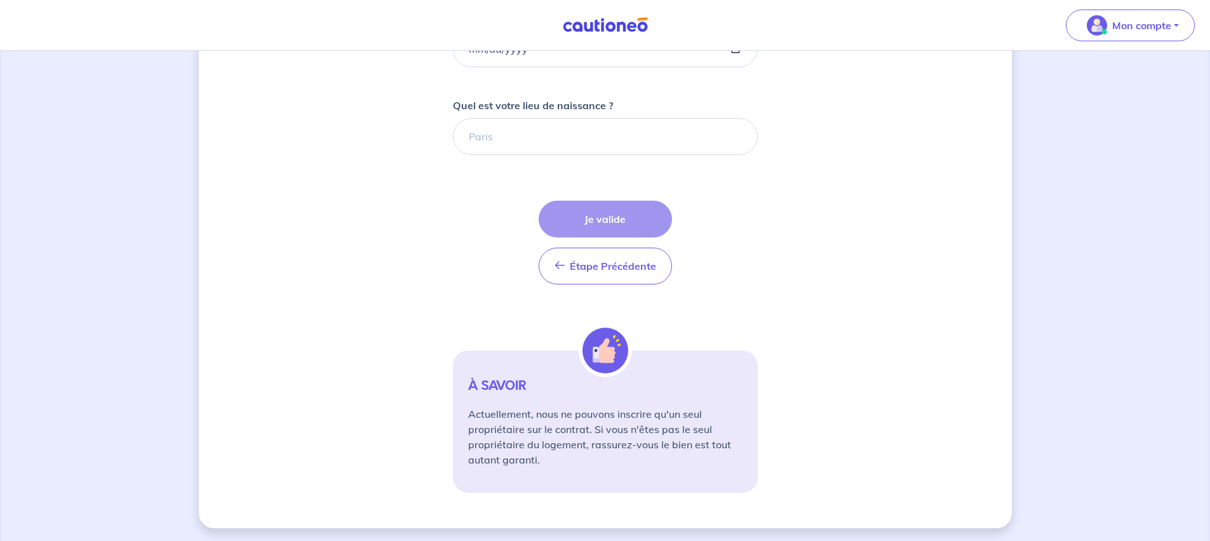
scroll to position [362, 0]
